Goal: Communication & Community: Answer question/provide support

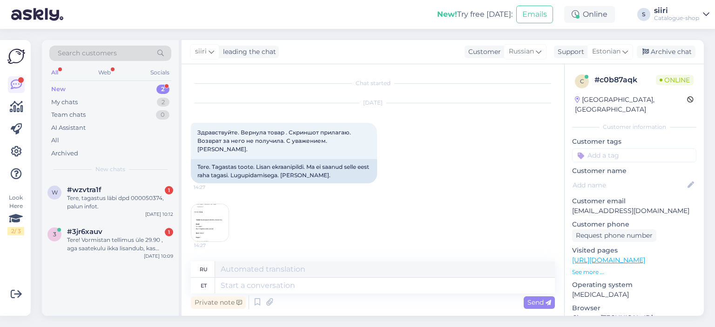
scroll to position [1015, 0]
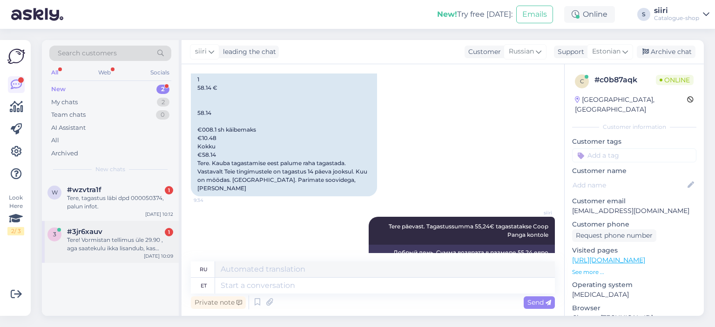
click at [105, 245] on div "Tere! Vormistan tellimus üle 29.90 , aga saatekulu ikka lisandub, kas reklaam e…" at bounding box center [120, 244] width 106 height 17
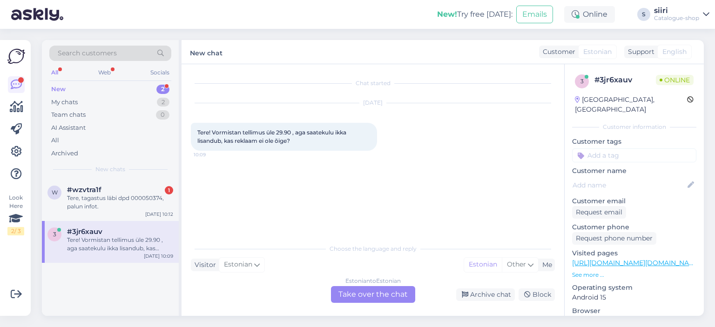
click at [363, 296] on div "Estonian to Estonian Take over the chat" at bounding box center [373, 294] width 84 height 17
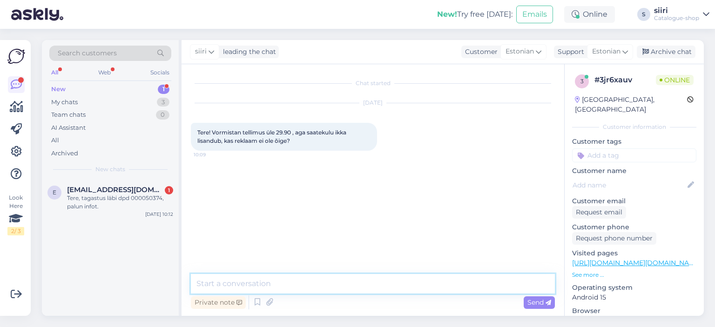
click at [209, 283] on textarea at bounding box center [373, 284] width 364 height 20
click at [195, 283] on textarea "milline pakiautomaat on" at bounding box center [373, 284] width 364 height 20
click at [318, 281] on textarea "Tere, milline pakiautomaat on" at bounding box center [373, 284] width 364 height 20
type textarea "Tere, milline pakiautomaat on valitud?"
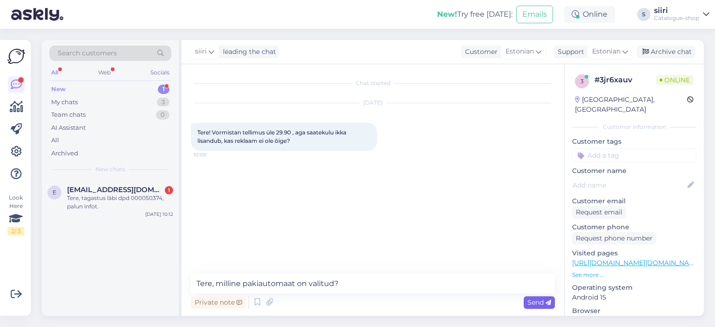
click at [529, 304] on span "Send" at bounding box center [539, 302] width 24 height 8
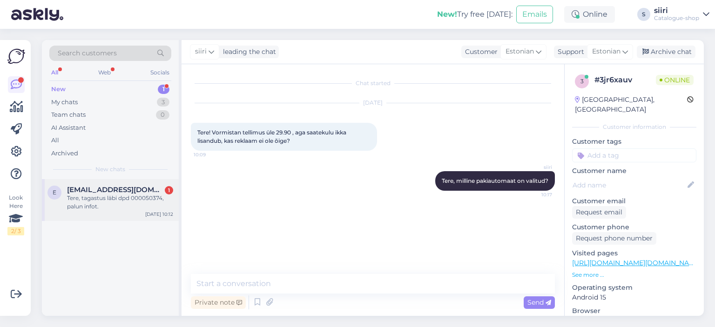
click at [117, 197] on div "Tere, tagastus läbi dpd 000050374, palun infot." at bounding box center [120, 202] width 106 height 17
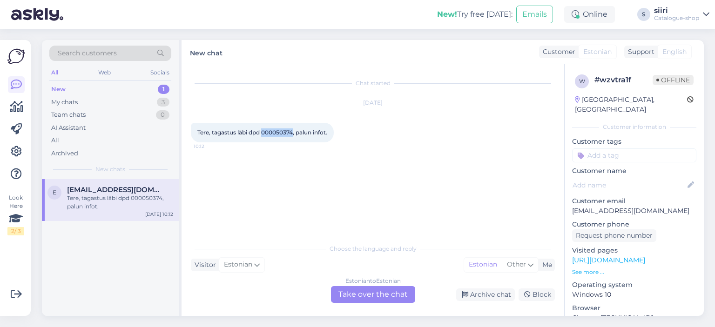
drag, startPoint x: 263, startPoint y: 132, endPoint x: 294, endPoint y: 133, distance: 31.2
click at [294, 133] on span "Tere, tagastus läbi dpd 000050374, palun infot." at bounding box center [262, 132] width 130 height 7
copy span "000050374"
click at [382, 293] on div "Estonian to Estonian Take over the chat" at bounding box center [373, 294] width 84 height 17
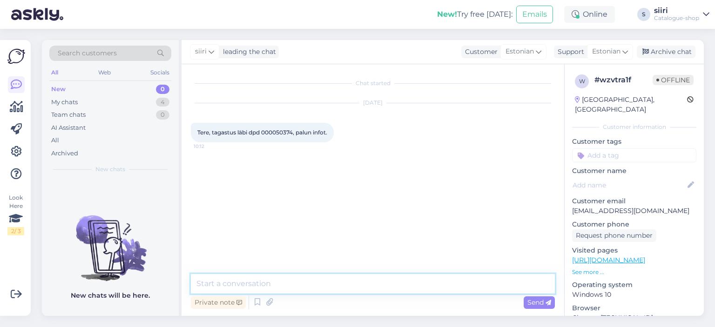
click at [209, 283] on textarea at bounding box center [373, 284] width 364 height 20
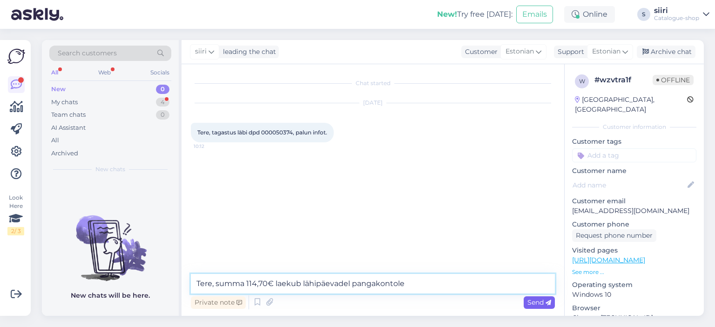
type textarea "Tere, summa 114,70€ laekub lähipäevadel pangakontole"
click at [536, 305] on span "Send" at bounding box center [539, 302] width 24 height 8
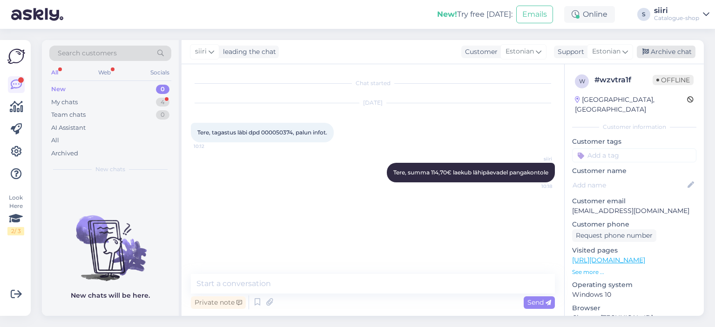
click at [679, 51] on div "Archive chat" at bounding box center [666, 52] width 59 height 13
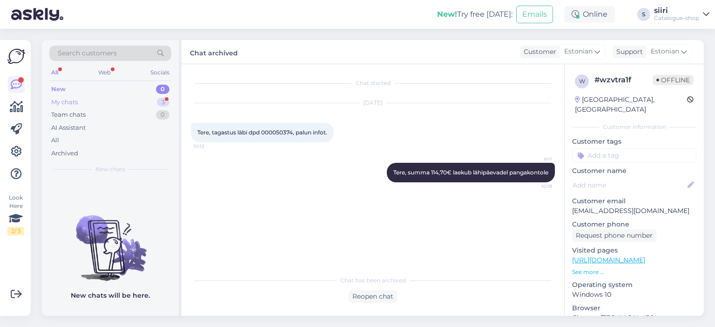
click at [57, 102] on div "My chats" at bounding box center [64, 102] width 27 height 9
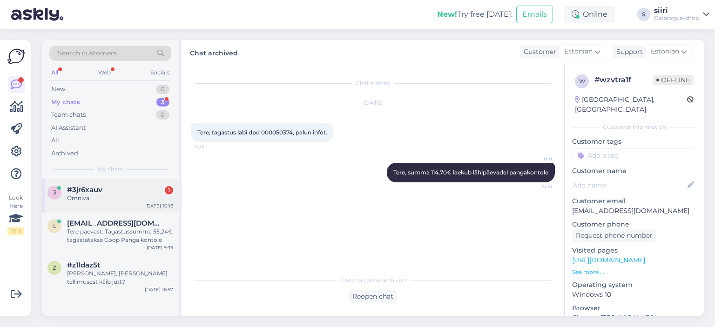
click at [76, 194] on div "Omniva" at bounding box center [120, 198] width 106 height 8
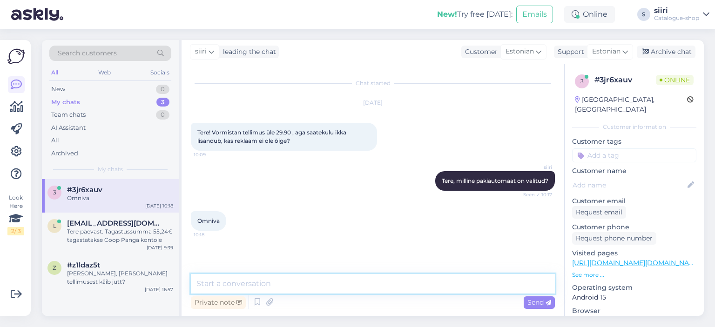
click at [223, 286] on textarea at bounding box center [373, 284] width 364 height 20
drag, startPoint x: 278, startPoint y: 283, endPoint x: 294, endPoint y: 284, distance: 15.9
click at [294, 284] on textarea "reklaamis on kirjas, et dpd [PERSON_NAME]" at bounding box center [373, 284] width 364 height 20
click at [335, 288] on textarea "reklaamis on kirjas, et DPD [PERSON_NAME]" at bounding box center [373, 284] width 364 height 20
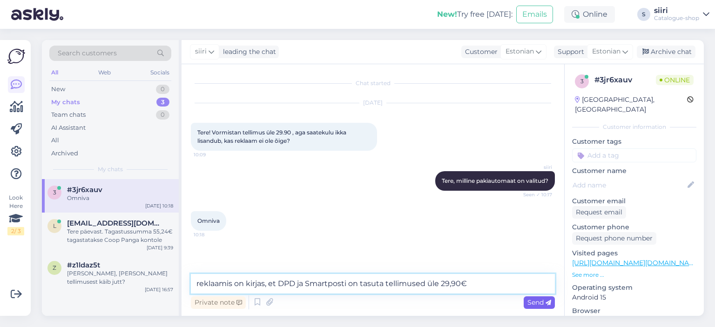
type textarea "reklaamis on kirjas, et DPD ja Smartposti on tasuta tellimused üle 29,90€"
click at [541, 304] on span "Send" at bounding box center [539, 302] width 24 height 8
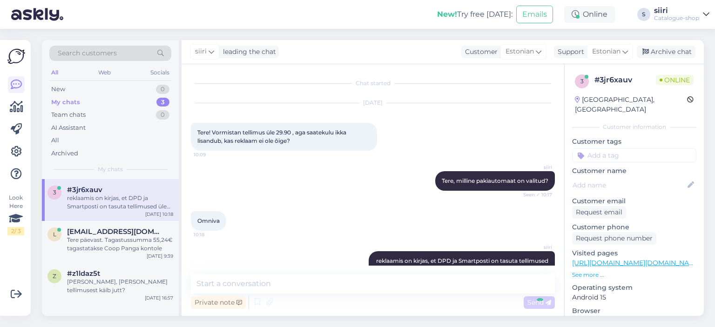
scroll to position [23, 0]
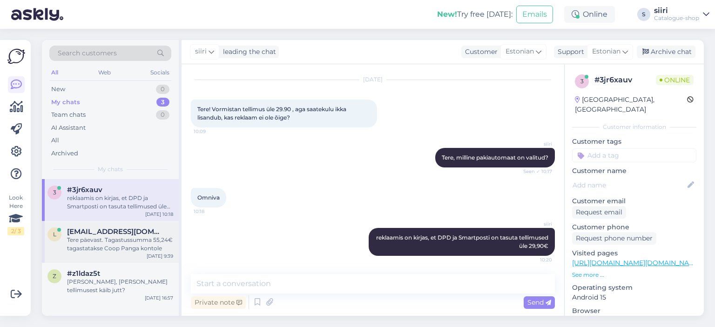
click at [101, 246] on div "Tere päevast. Tagastussumma 55,24€ tagastatakse Coop Panga kontole" at bounding box center [120, 244] width 106 height 17
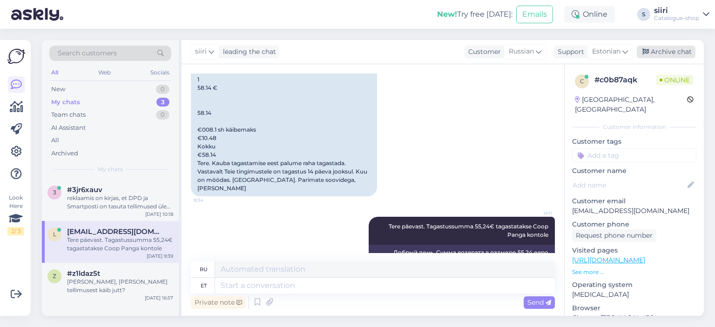
click at [674, 51] on div "Archive chat" at bounding box center [666, 52] width 59 height 13
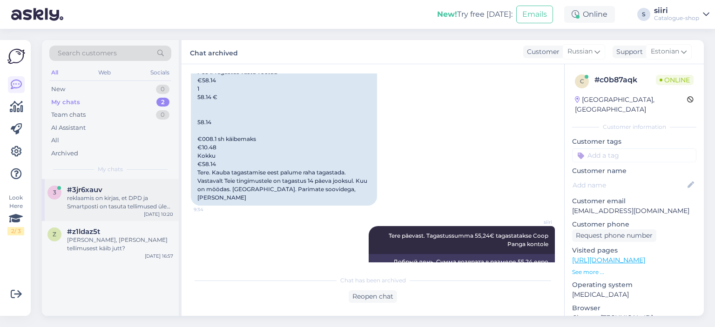
click at [106, 207] on div "reklaamis on kirjas, et DPD ja Smartposti on tasuta tellimused üle 29,90€" at bounding box center [120, 202] width 106 height 17
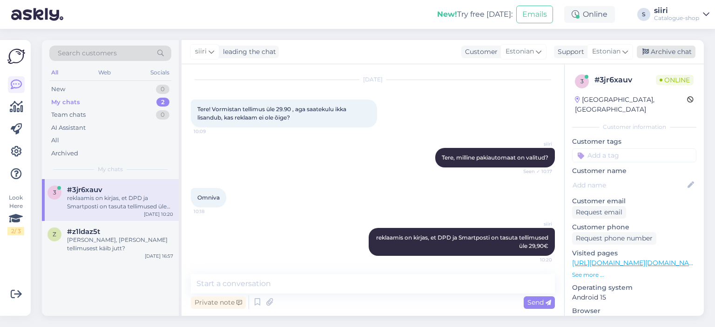
click at [681, 52] on div "Archive chat" at bounding box center [666, 52] width 59 height 13
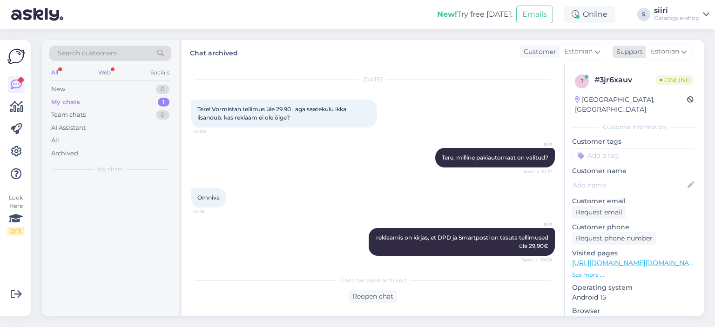
scroll to position [67, 0]
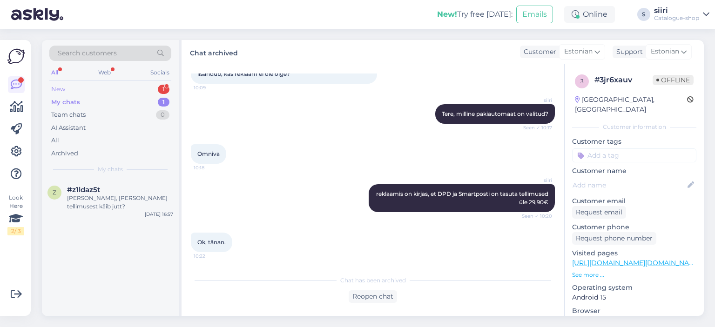
click at [65, 86] on div "New 1" at bounding box center [110, 89] width 122 height 13
click at [360, 300] on div "Reopen chat" at bounding box center [373, 296] width 48 height 13
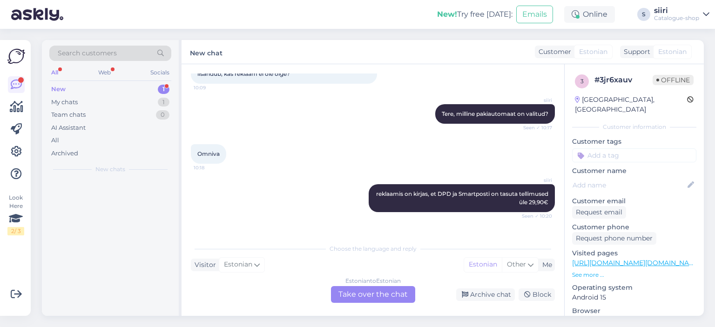
scroll to position [76, 0]
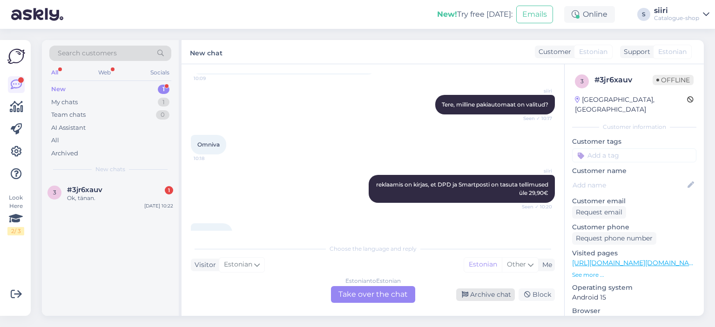
click at [498, 293] on div "Archive chat" at bounding box center [485, 295] width 59 height 13
